Goal: Information Seeking & Learning: Check status

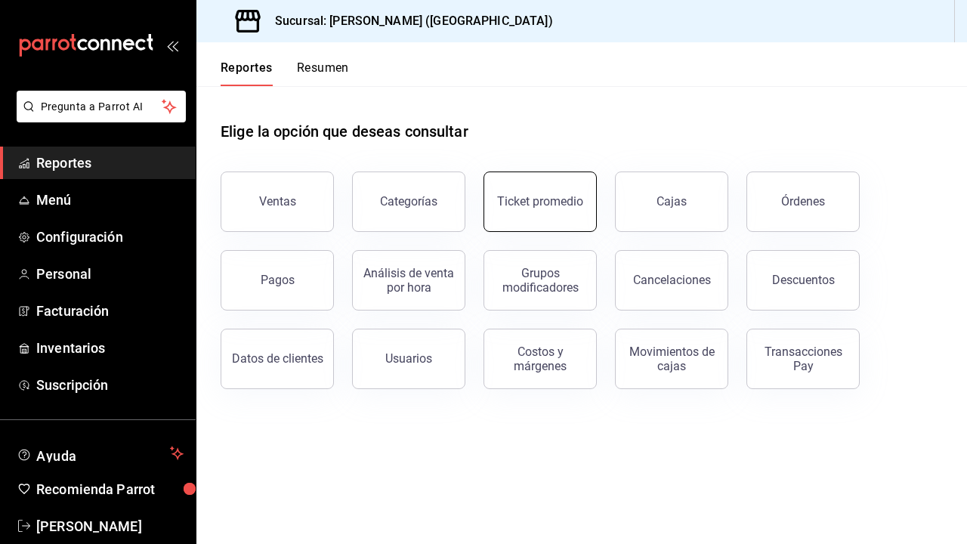
click at [557, 208] on button "Ticket promedio" at bounding box center [539, 201] width 113 height 60
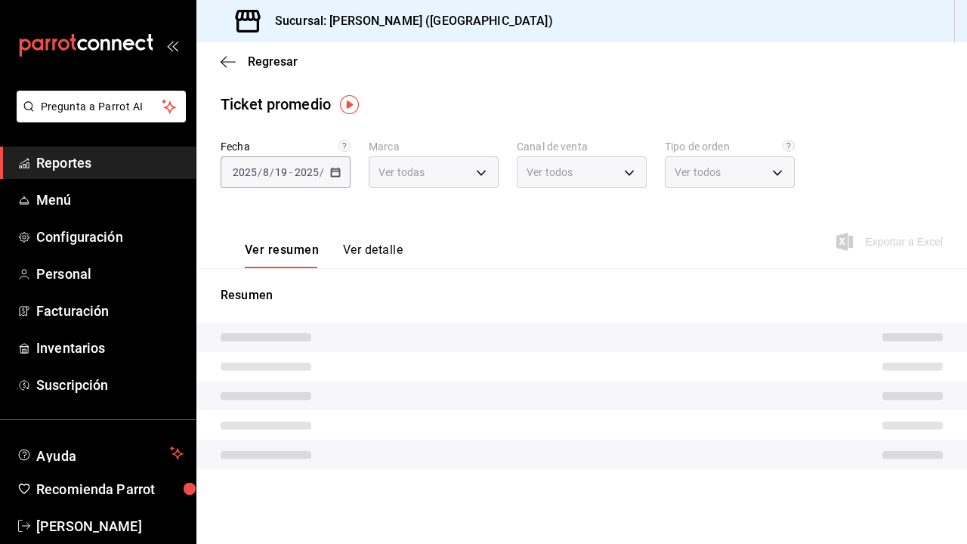
type input "5f60c1fa-4848-4419-84d5-809114a90f2f"
type input "PARROT,UBER_EATS,RAPPI,DIDI_FOOD,ONLINE"
type input "4d4111d7-a6df-440b-ac9c-57f61679a6a5,318b1952-e72e-4a8d-857f-92e0e14d5d95,50c6b…"
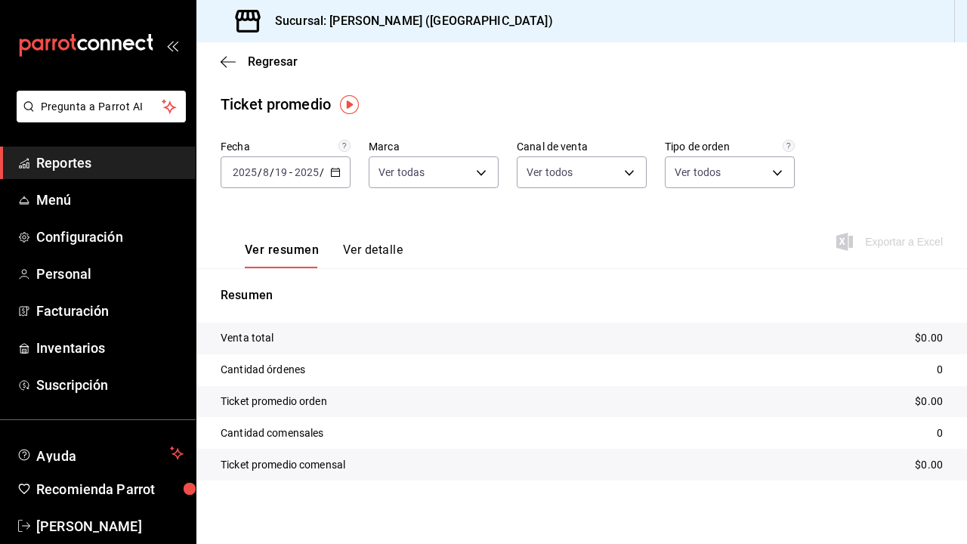
click at [303, 178] on input "2025" at bounding box center [307, 172] width 26 height 12
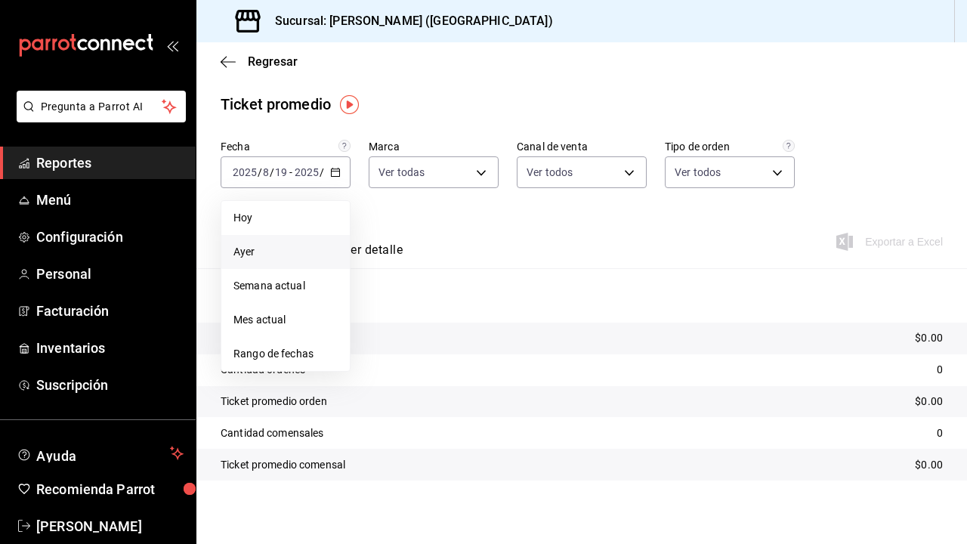
click at [308, 253] on span "Ayer" at bounding box center [285, 252] width 104 height 16
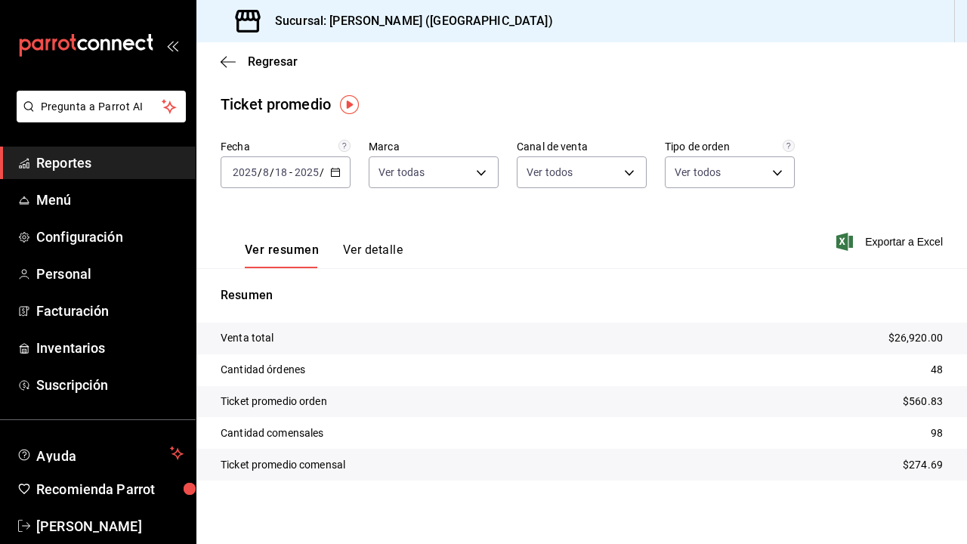
click at [357, 242] on div "Ver resumen Ver detalle" at bounding box center [312, 246] width 182 height 44
click at [353, 252] on button "Ver detalle" at bounding box center [373, 255] width 60 height 26
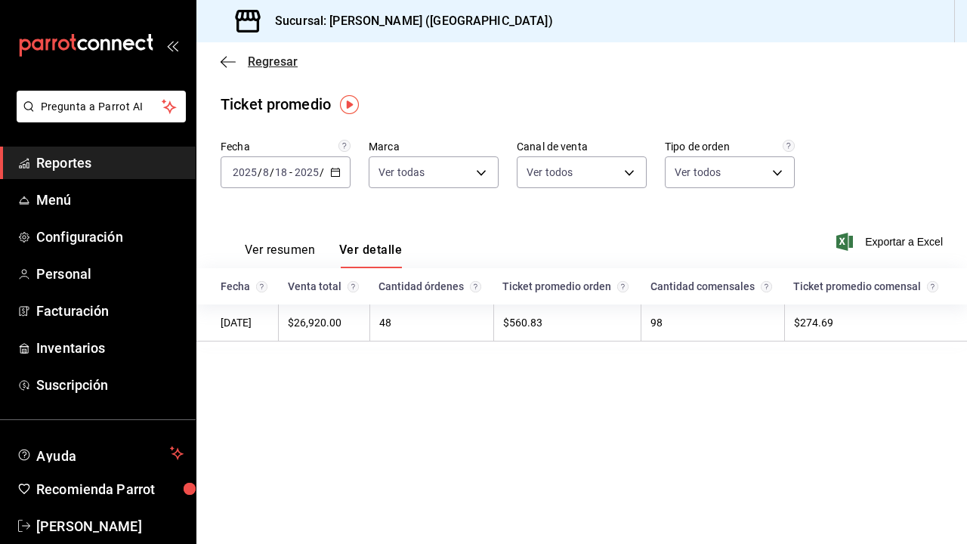
click at [227, 55] on icon "button" at bounding box center [228, 62] width 15 height 14
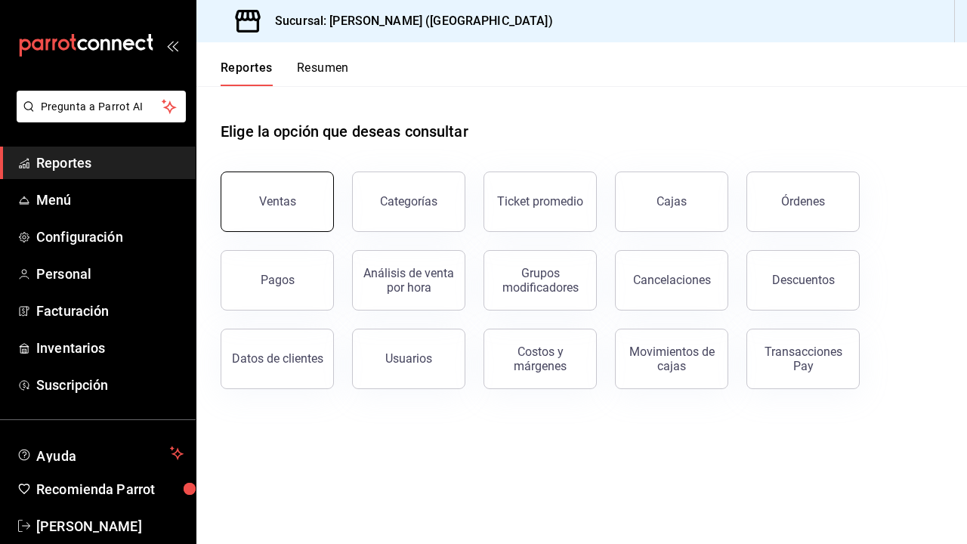
click at [289, 207] on div "Ventas" at bounding box center [277, 201] width 37 height 14
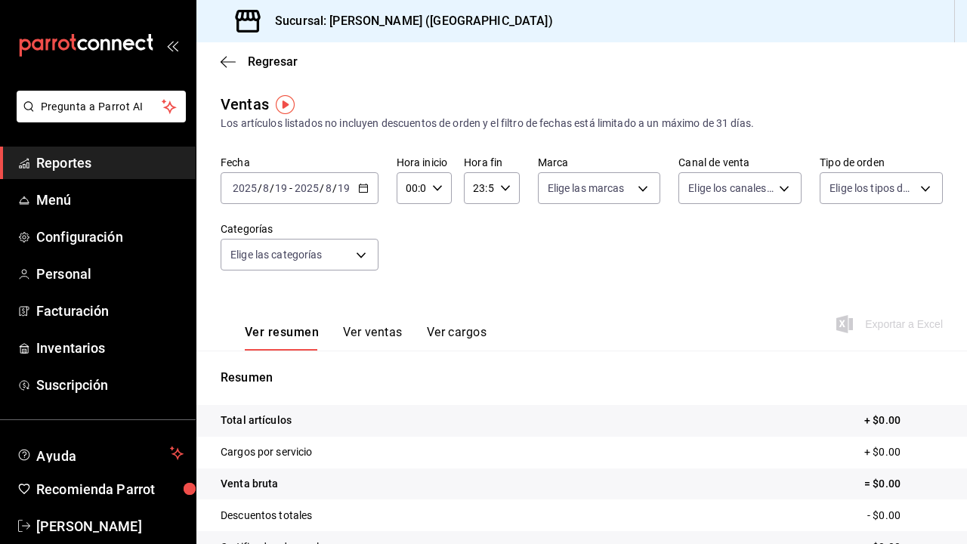
click at [322, 188] on span "/" at bounding box center [322, 188] width 5 height 12
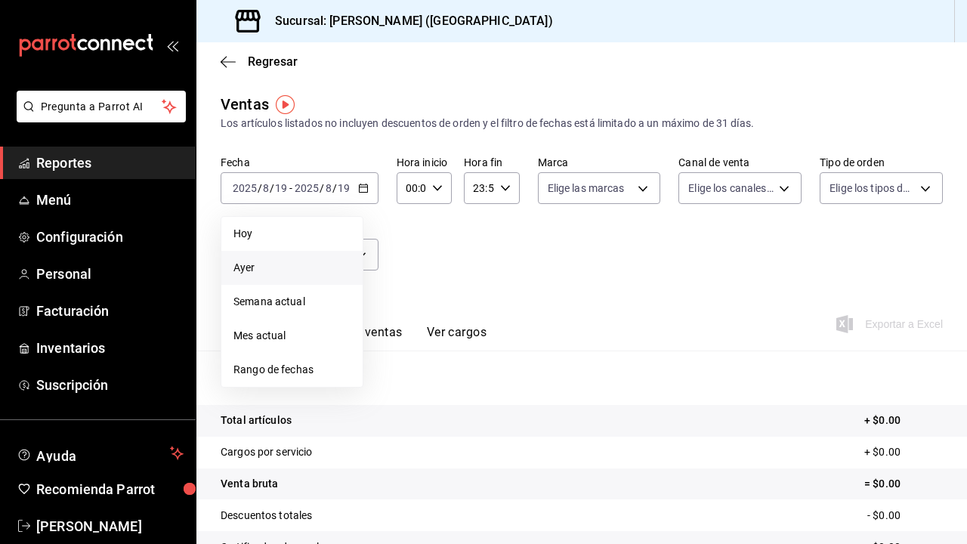
click at [346, 262] on span "Ayer" at bounding box center [291, 268] width 117 height 16
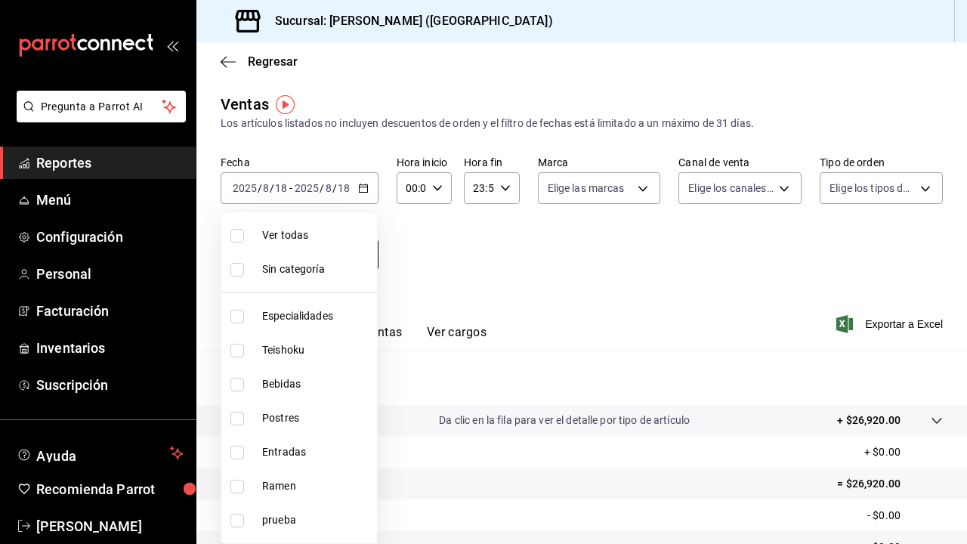
click at [354, 252] on body "Pregunta a Parrot AI Reportes Menú Configuración Personal Facturación Inventari…" at bounding box center [483, 272] width 967 height 544
click at [350, 316] on span "Especialidades" at bounding box center [316, 316] width 109 height 16
type input "1208202c-c05a-4274-8ebb-6d861d15a893"
checkbox input "true"
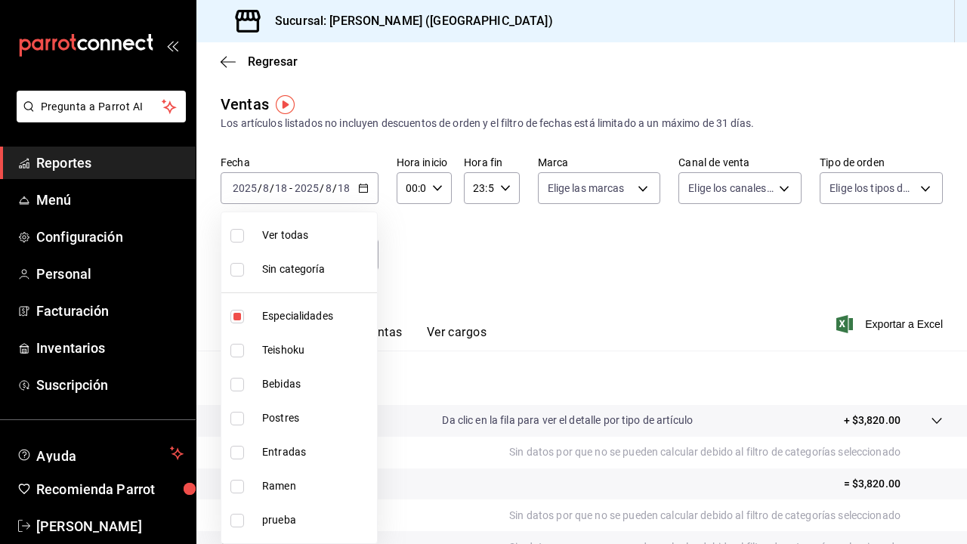
click at [384, 333] on div at bounding box center [483, 272] width 967 height 544
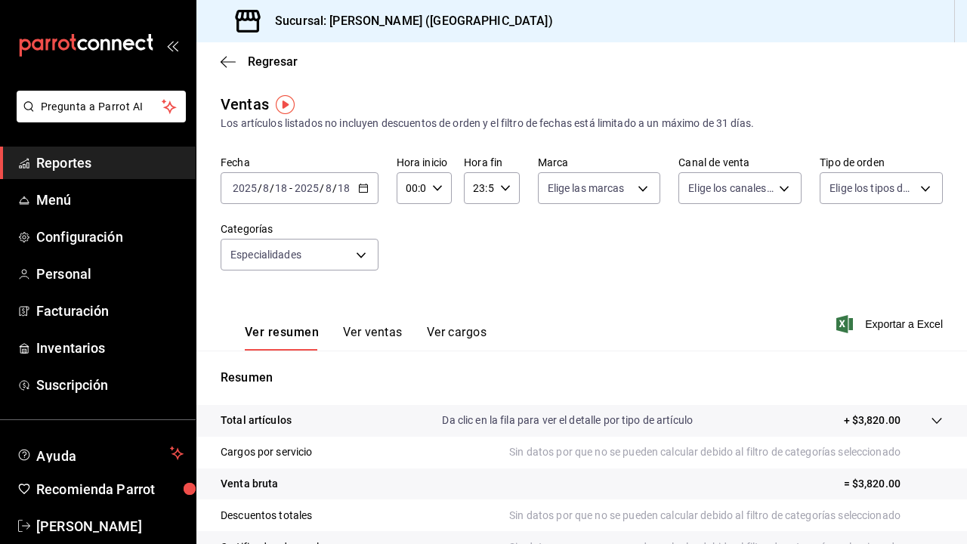
click at [384, 333] on button "Ver ventas" at bounding box center [373, 338] width 60 height 26
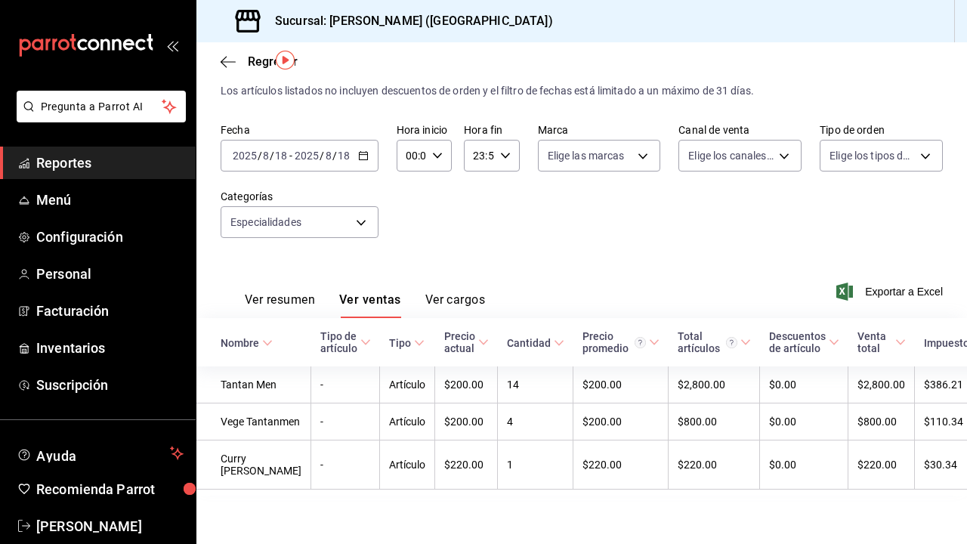
scroll to position [45, 0]
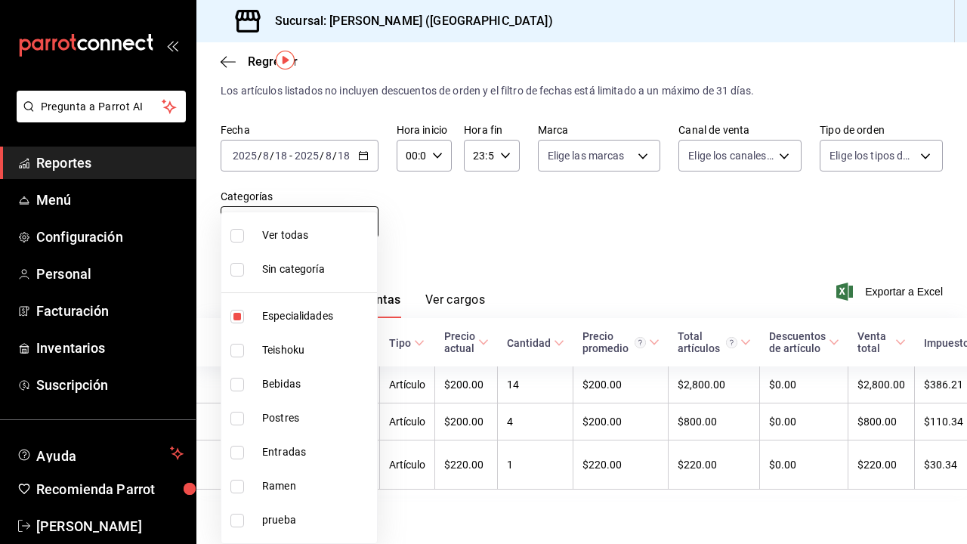
click at [315, 209] on body "Pregunta a Parrot AI Reportes Menú Configuración Personal Facturación Inventari…" at bounding box center [483, 272] width 967 height 544
click at [328, 307] on li "Especialidades" at bounding box center [299, 316] width 156 height 34
checkbox input "false"
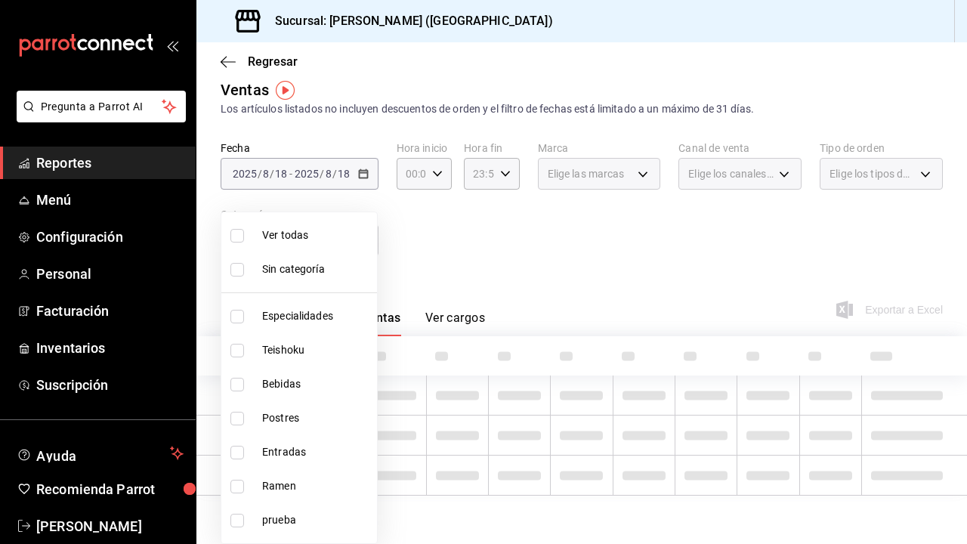
click at [323, 351] on span "Teishoku" at bounding box center [316, 350] width 109 height 16
type input "706114d7-6e8c-46ca-88d5-a7878a8ba1dd"
checkbox input "true"
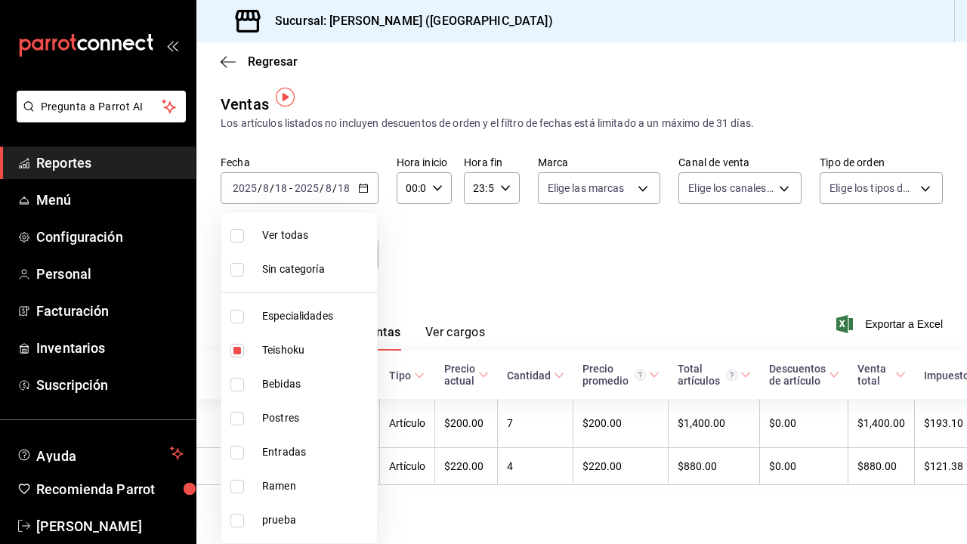
click at [382, 230] on div at bounding box center [483, 272] width 967 height 544
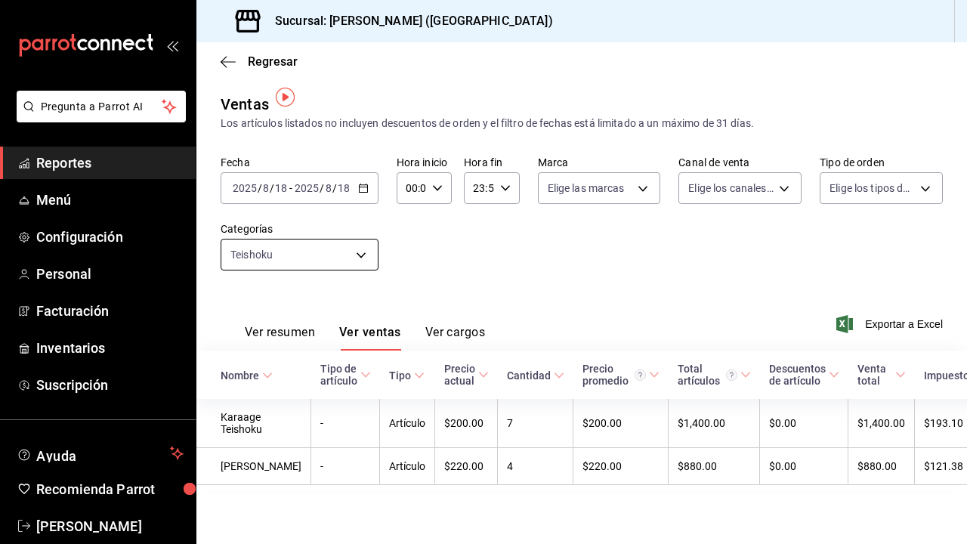
click at [324, 257] on body "Pregunta a Parrot AI Reportes Menú Configuración Personal Facturación Inventari…" at bounding box center [483, 272] width 967 height 544
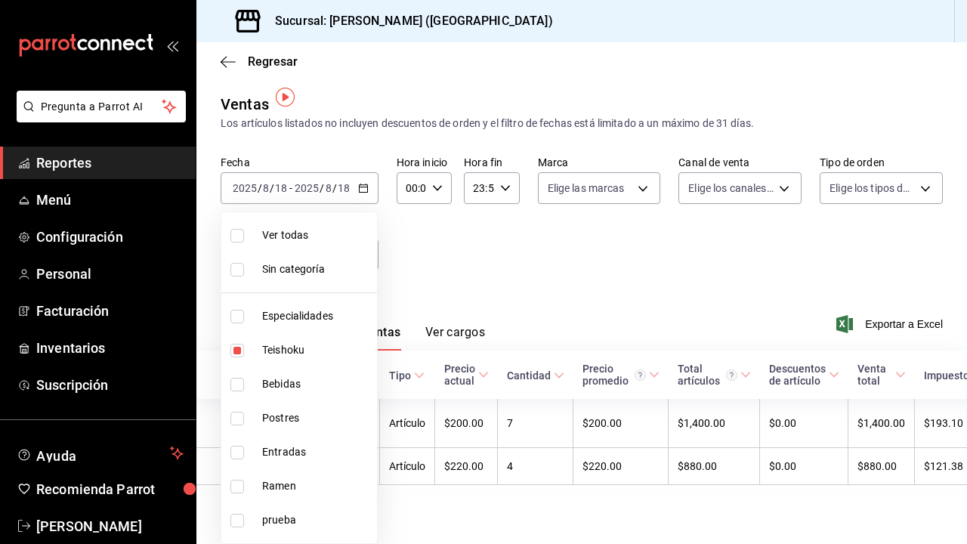
click at [325, 353] on span "Teishoku" at bounding box center [316, 350] width 109 height 16
checkbox input "false"
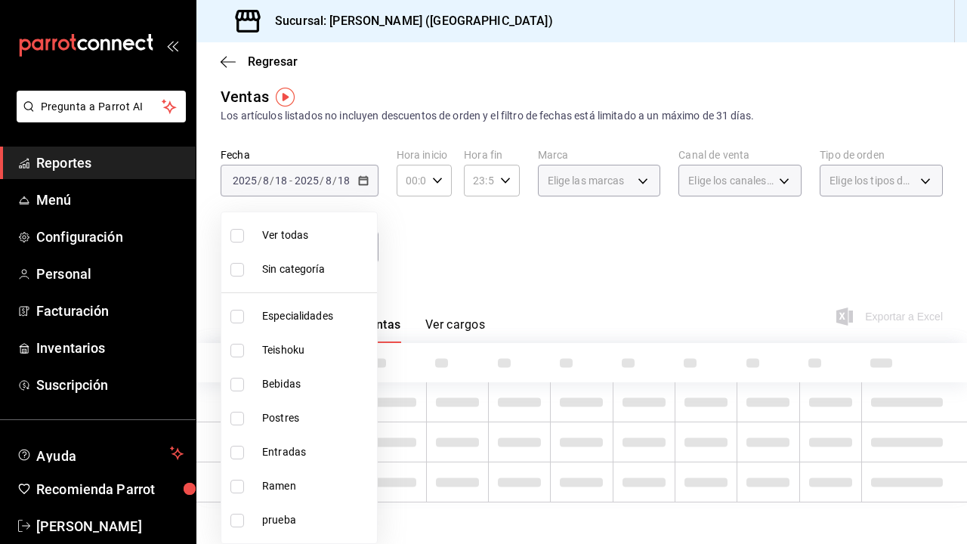
click at [328, 379] on span "Bebidas" at bounding box center [316, 384] width 109 height 16
type input "a96102dc-6fdb-4e1e-bc25-0303fa0760da"
checkbox input "true"
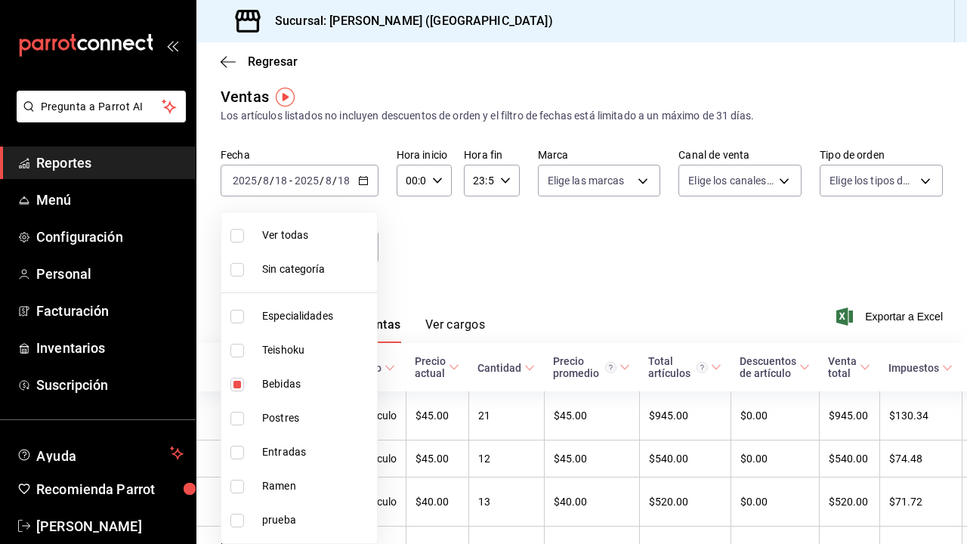
click at [419, 253] on div at bounding box center [483, 272] width 967 height 544
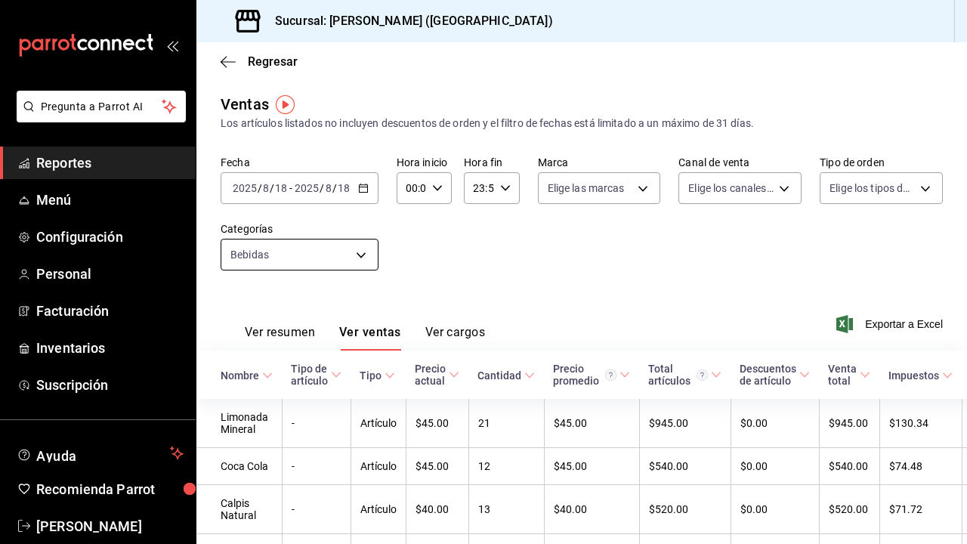
click at [360, 258] on body "Pregunta a Parrot AI Reportes Menú Configuración Personal Facturación Inventari…" at bounding box center [483, 272] width 967 height 544
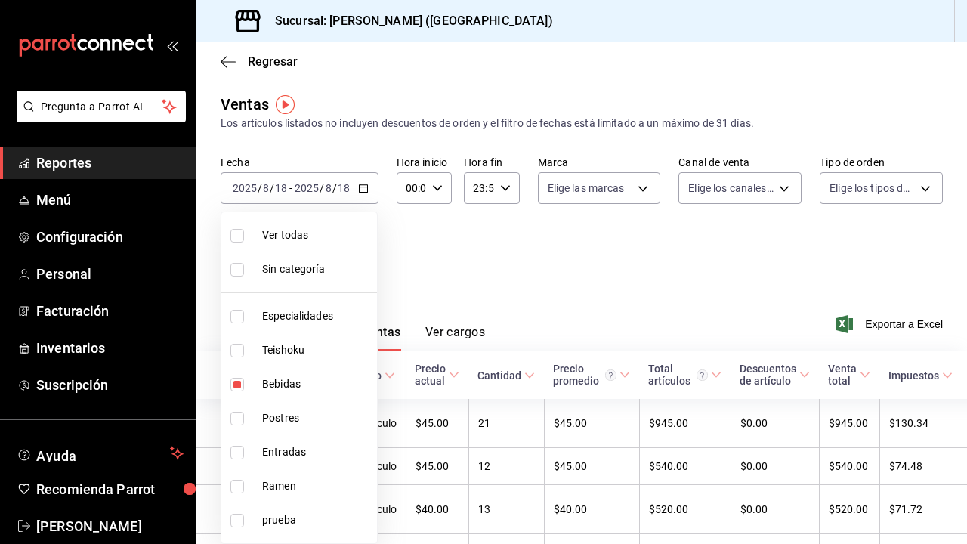
click at [332, 384] on span "Bebidas" at bounding box center [316, 384] width 109 height 16
checkbox input "false"
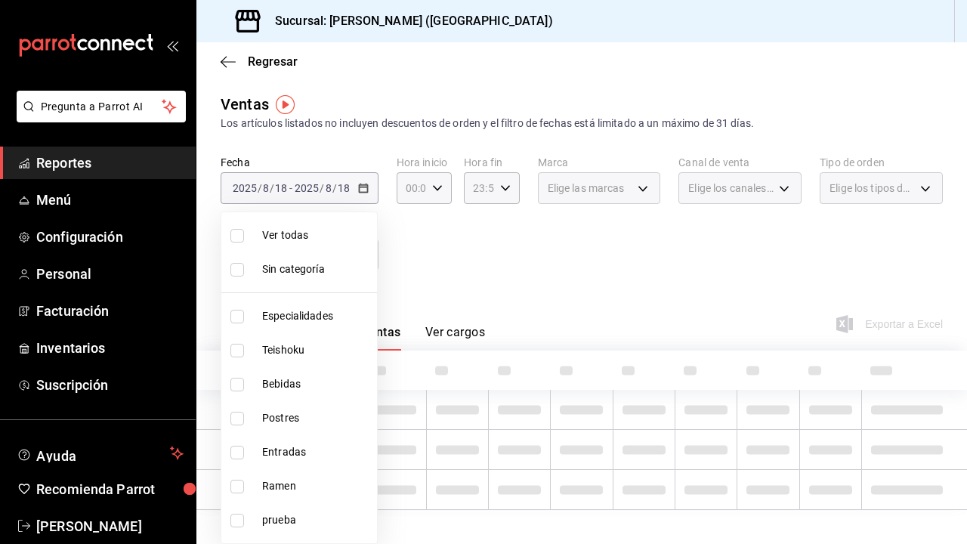
click at [329, 416] on span "Postres" at bounding box center [316, 418] width 109 height 16
type input "e9e28c11-e2cf-4064-98a9-bb0984afbfae"
checkbox input "true"
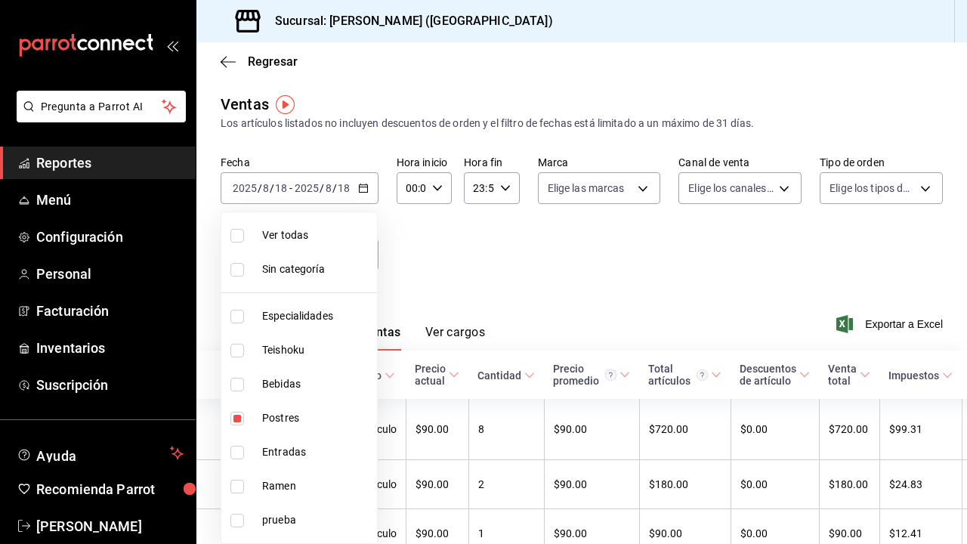
click at [423, 236] on div at bounding box center [483, 272] width 967 height 544
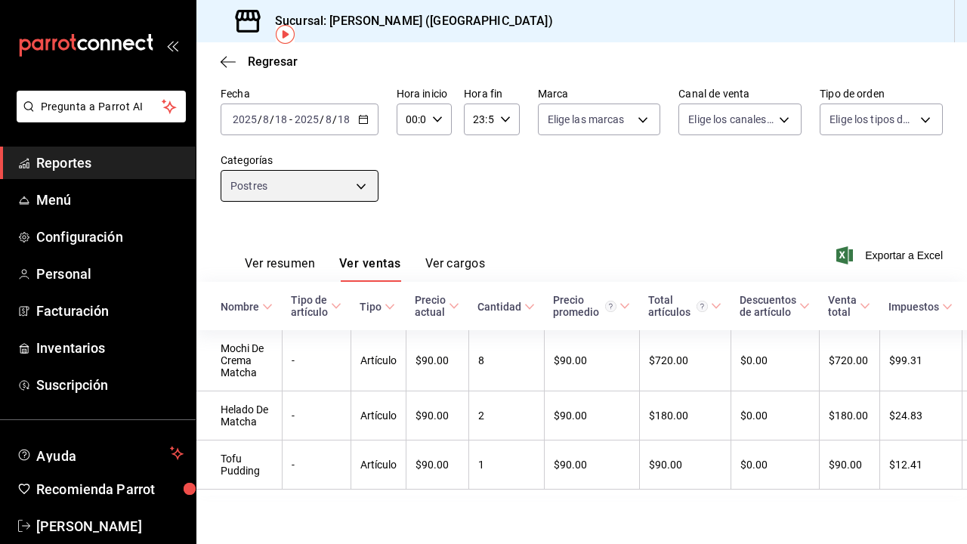
scroll to position [69, 0]
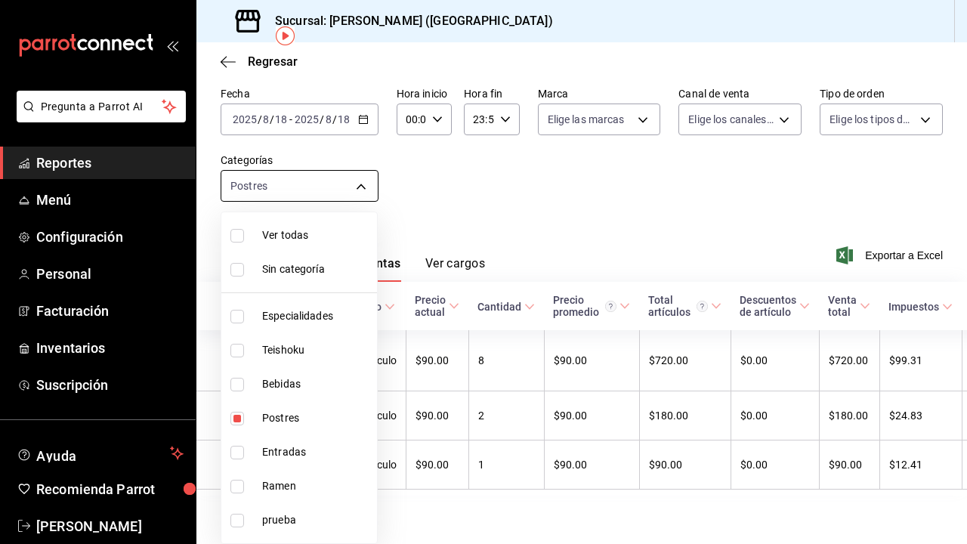
click at [347, 198] on body "Pregunta a Parrot AI Reportes Menú Configuración Personal Facturación Inventari…" at bounding box center [483, 272] width 967 height 544
click at [340, 412] on span "Postres" at bounding box center [316, 418] width 109 height 16
checkbox input "false"
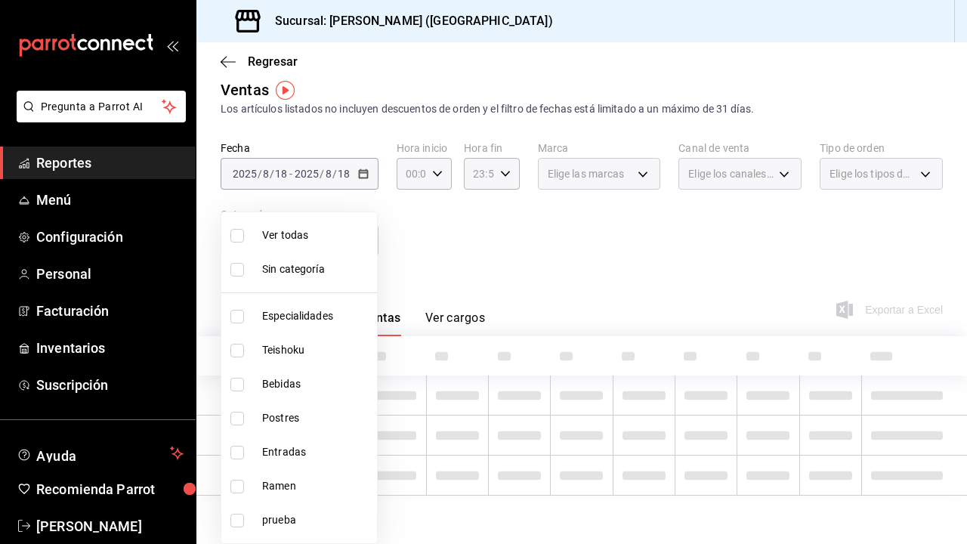
scroll to position [14, 0]
click at [338, 448] on span "Entradas" at bounding box center [316, 452] width 109 height 16
type input "6700a422-c1ee-4555-a66f-4cf6bce255b4"
checkbox input "true"
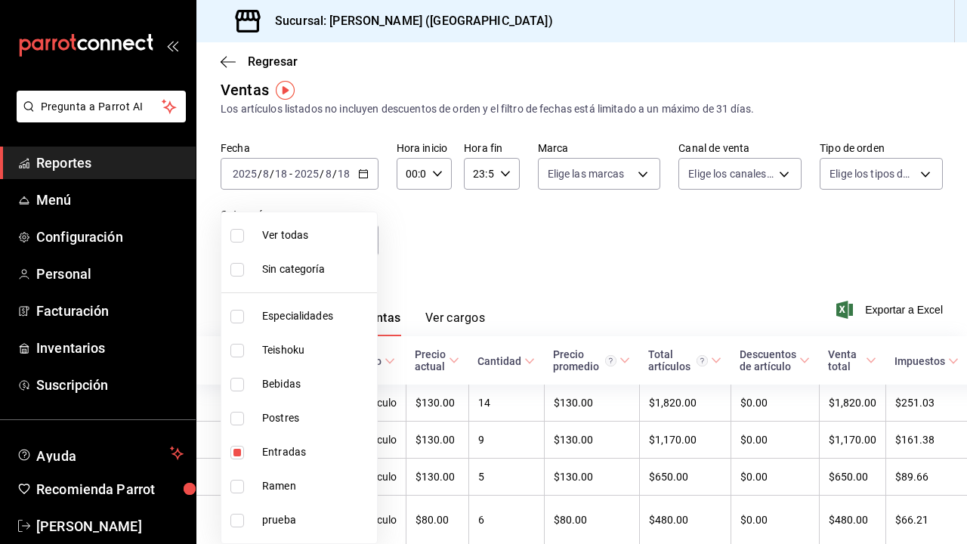
click at [442, 264] on div at bounding box center [483, 272] width 967 height 544
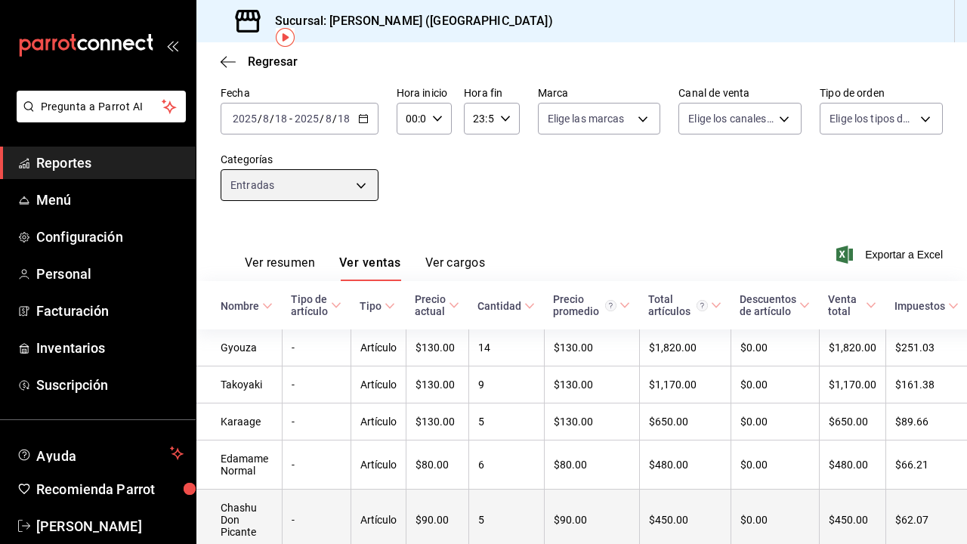
scroll to position [67, 0]
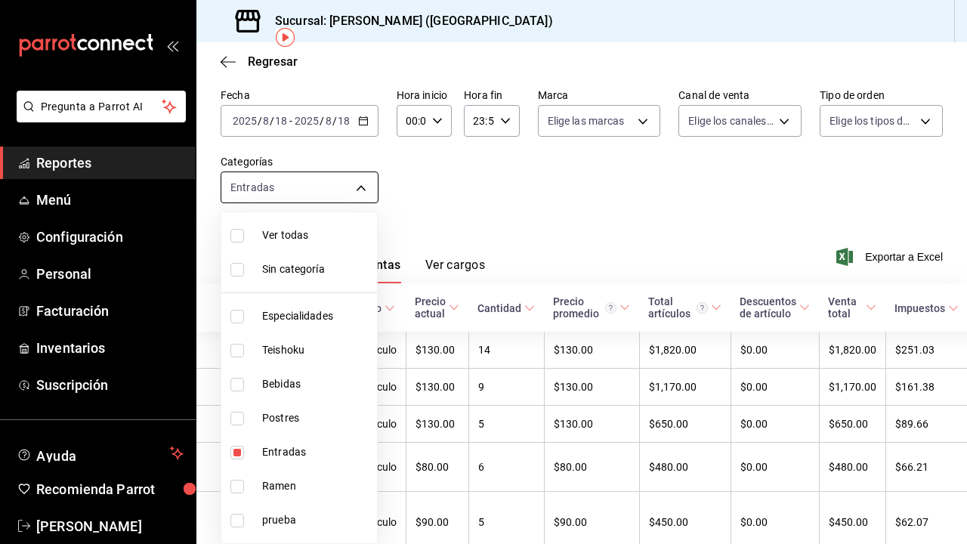
click at [352, 185] on body "Pregunta a Parrot AI Reportes Menú Configuración Personal Facturación Inventari…" at bounding box center [483, 272] width 967 height 544
click at [332, 461] on li "Entradas" at bounding box center [299, 452] width 156 height 34
checkbox input "false"
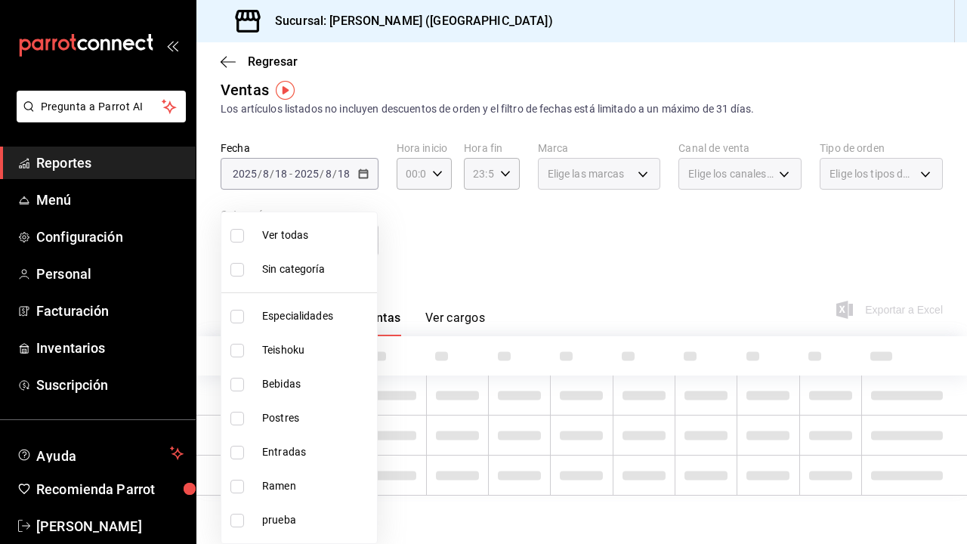
click at [332, 480] on span "Ramen" at bounding box center [316, 486] width 109 height 16
type input "6cc5b05b-0f3a-41c0-8fd4-c21ef2486b47"
checkbox input "true"
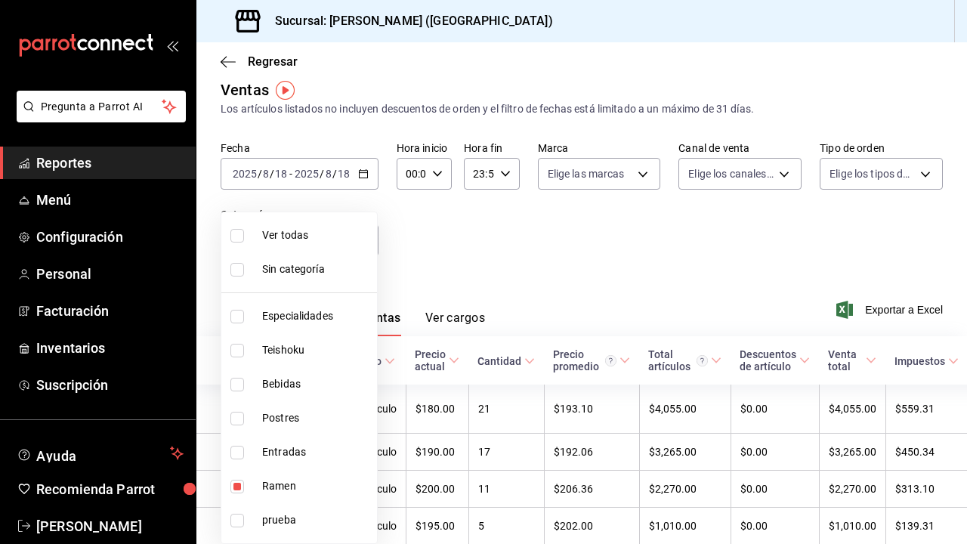
click at [437, 264] on div at bounding box center [483, 272] width 967 height 544
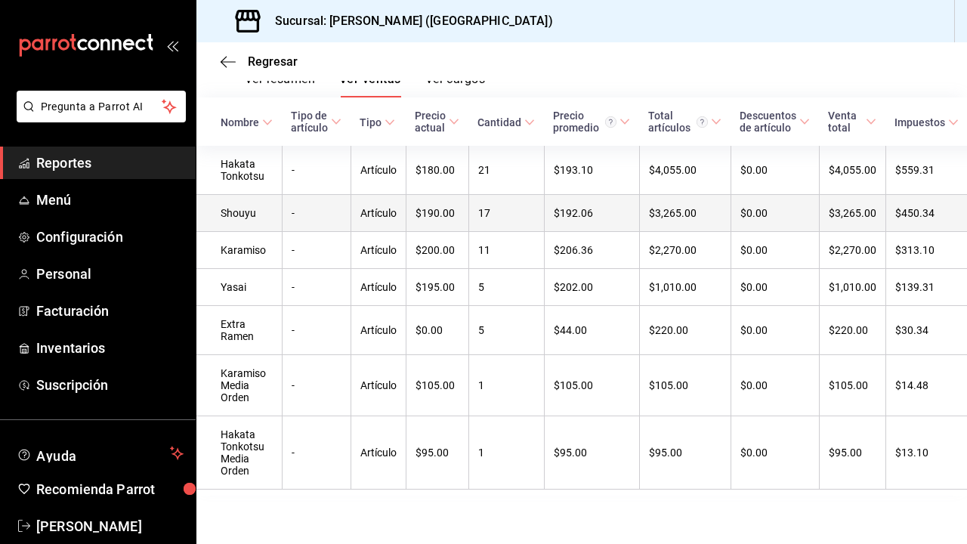
scroll to position [253, 0]
